Goal: Entertainment & Leisure: Consume media (video, audio)

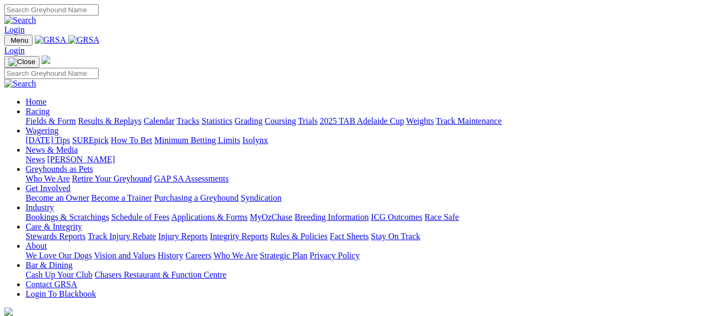
click at [109, 212] on link "Bookings & Scratchings" at bounding box center [67, 216] width 83 height 9
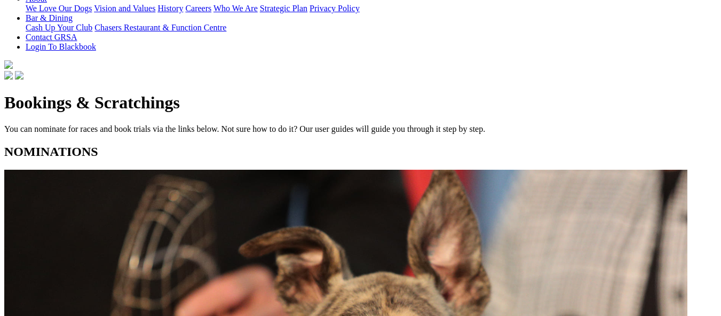
scroll to position [267, 0]
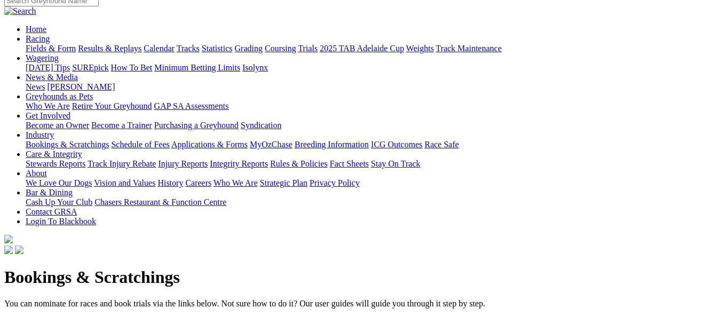
scroll to position [0, 0]
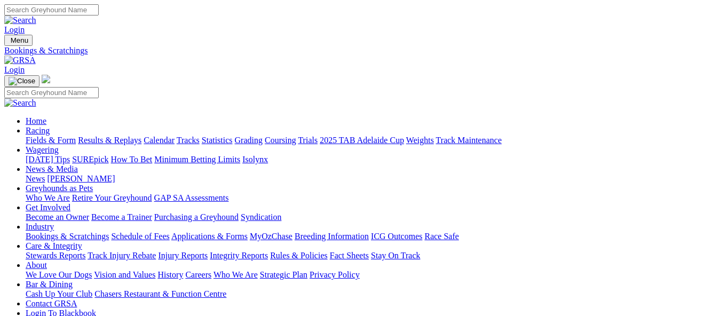
click at [175, 136] on link "Calendar" at bounding box center [159, 140] width 31 height 9
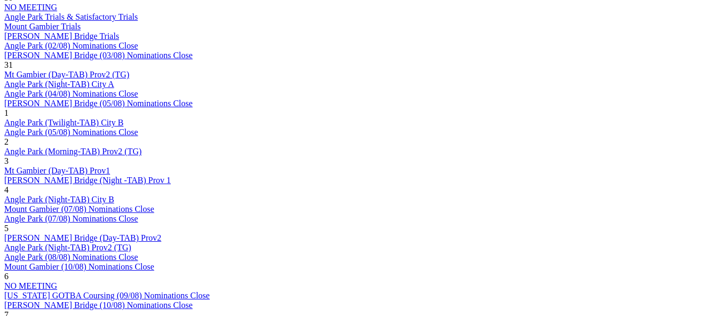
scroll to position [747, 0]
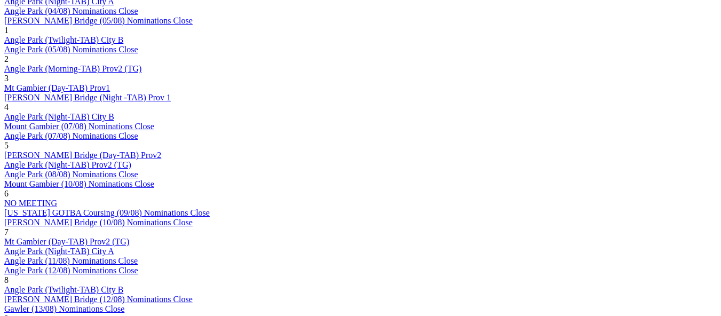
scroll to position [801, 0]
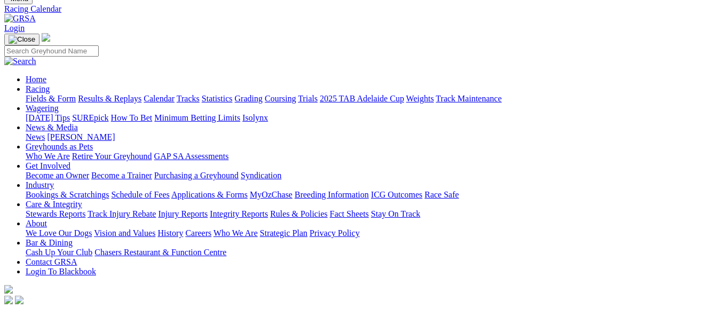
scroll to position [53, 0]
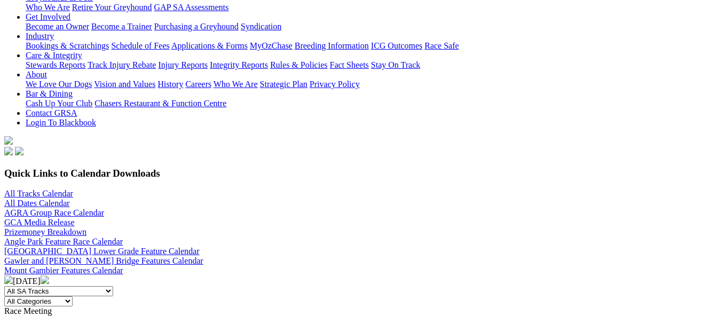
scroll to position [213, 0]
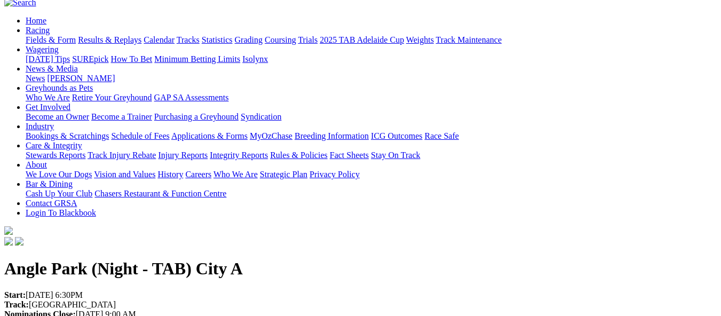
scroll to position [53, 0]
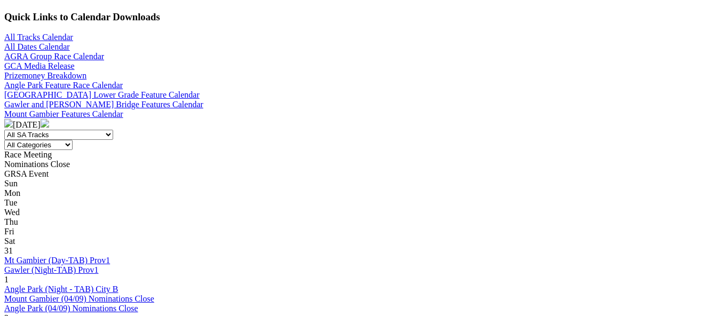
scroll to position [427, 0]
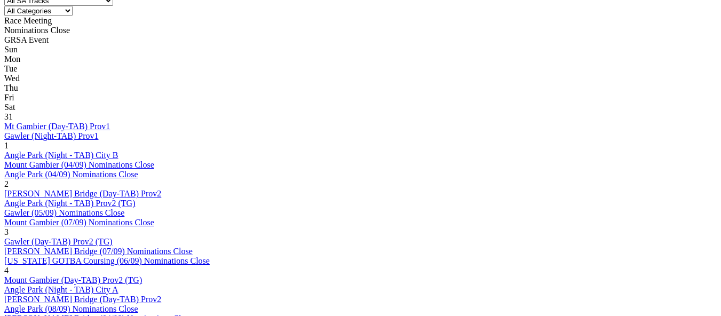
scroll to position [480, 0]
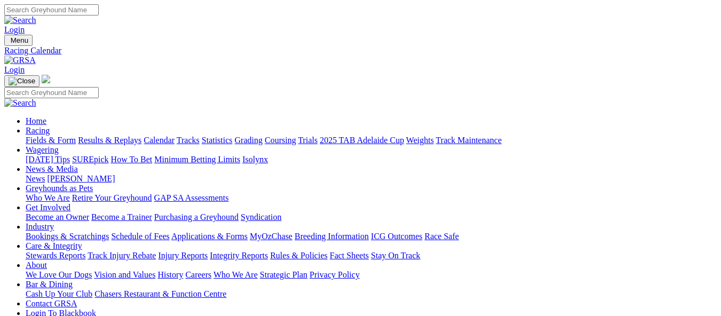
click at [175, 136] on link "Calendar" at bounding box center [159, 140] width 31 height 9
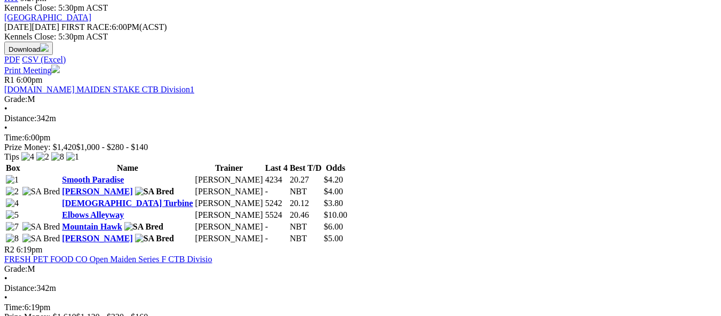
scroll to position [534, 0]
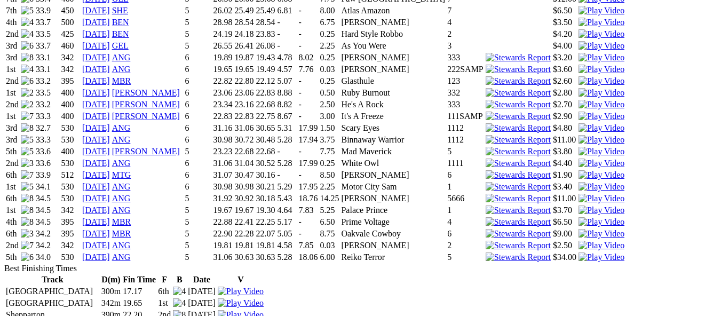
scroll to position [1014, 0]
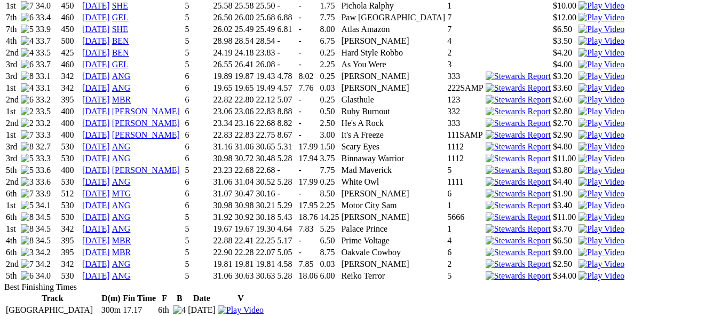
click at [110, 271] on link "18 Aug 25" at bounding box center [96, 275] width 28 height 9
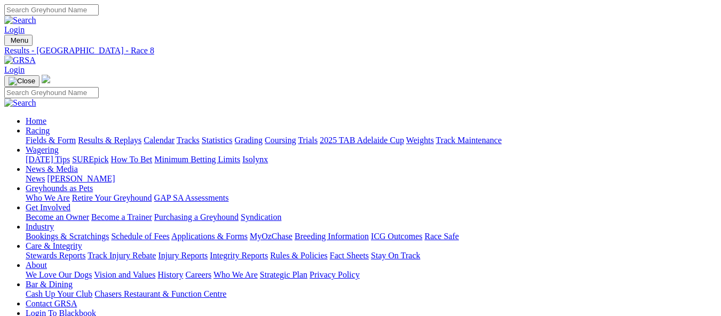
scroll to position [267, 0]
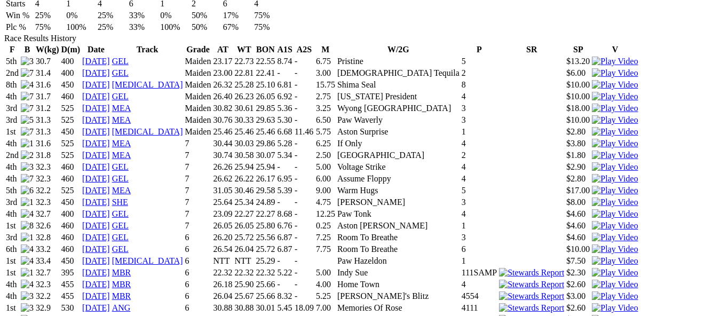
scroll to position [694, 0]
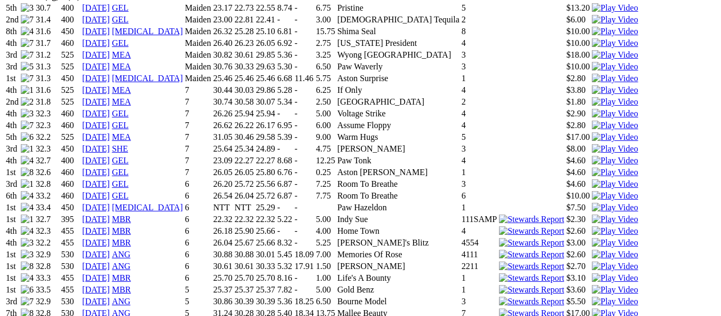
scroll to position [854, 0]
